Goal: Information Seeking & Learning: Learn about a topic

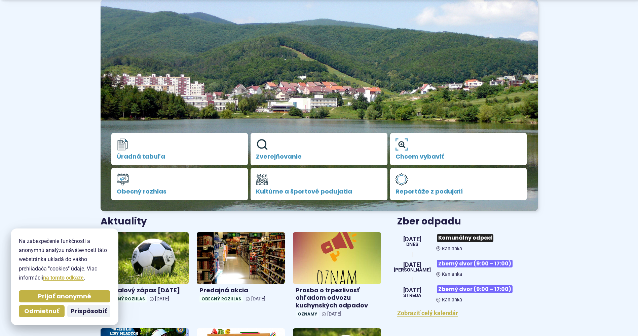
scroll to position [67, 0]
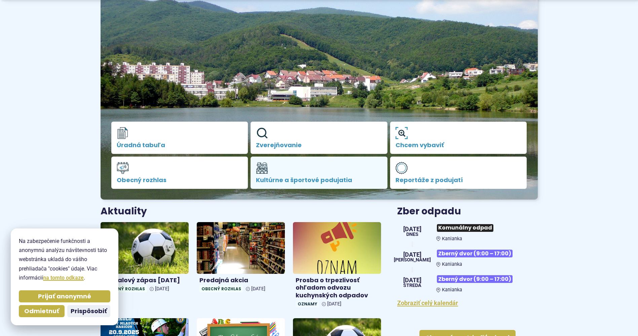
click at [321, 178] on span "Kultúrne a športové podujatia" at bounding box center [319, 180] width 126 height 7
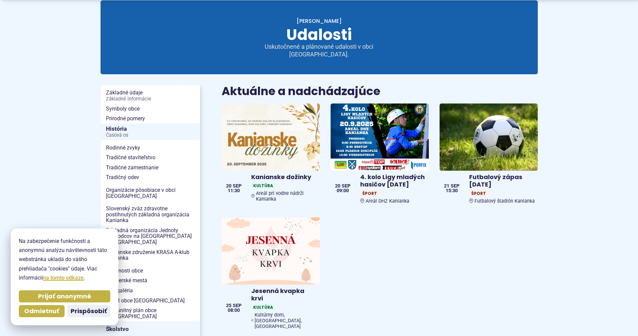
scroll to position [101, 0]
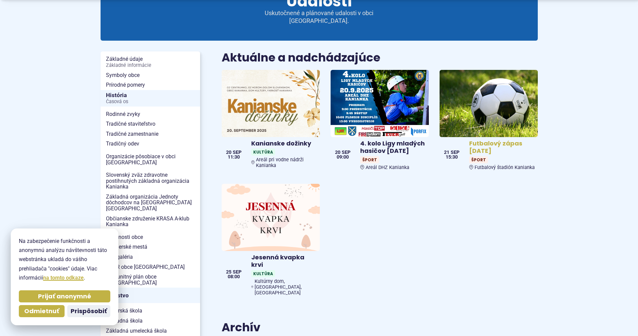
click at [509, 104] on img at bounding box center [488, 103] width 113 height 77
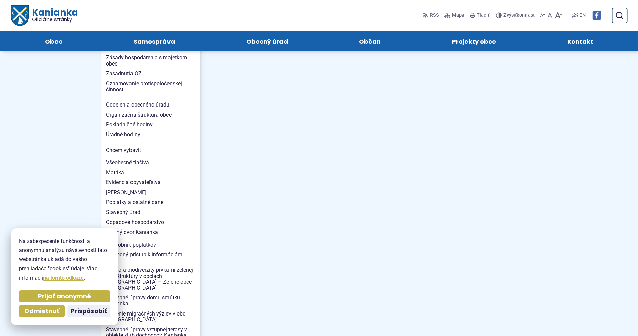
scroll to position [534, 0]
click at [41, 198] on body "Na zabezpečenie funkčnosti a anonymnú analýzu návštevnosti táto webstránka ukla…" at bounding box center [319, 179] width 638 height 1426
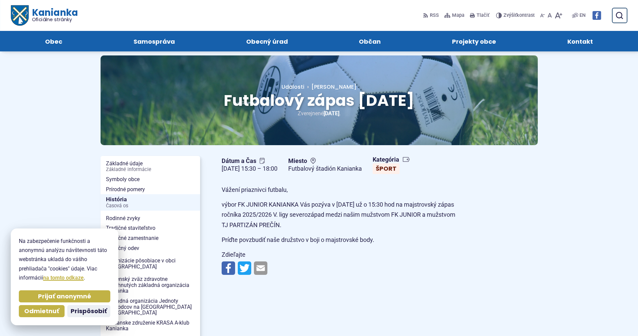
scroll to position [0, 0]
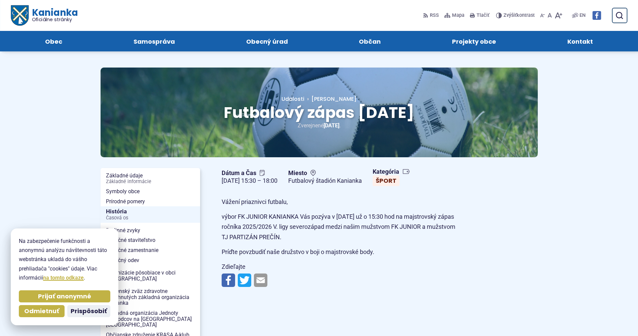
drag, startPoint x: 420, startPoint y: 111, endPoint x: 217, endPoint y: 108, distance: 202.9
click at [224, 108] on span "Futbalový zápas [DATE]" at bounding box center [319, 113] width 191 height 22
drag, startPoint x: 294, startPoint y: 181, endPoint x: 259, endPoint y: 180, distance: 35.0
click at [259, 180] on figcaption "[DATE] 15:30 – 18:00" at bounding box center [250, 181] width 56 height 8
